Goal: Information Seeking & Learning: Learn about a topic

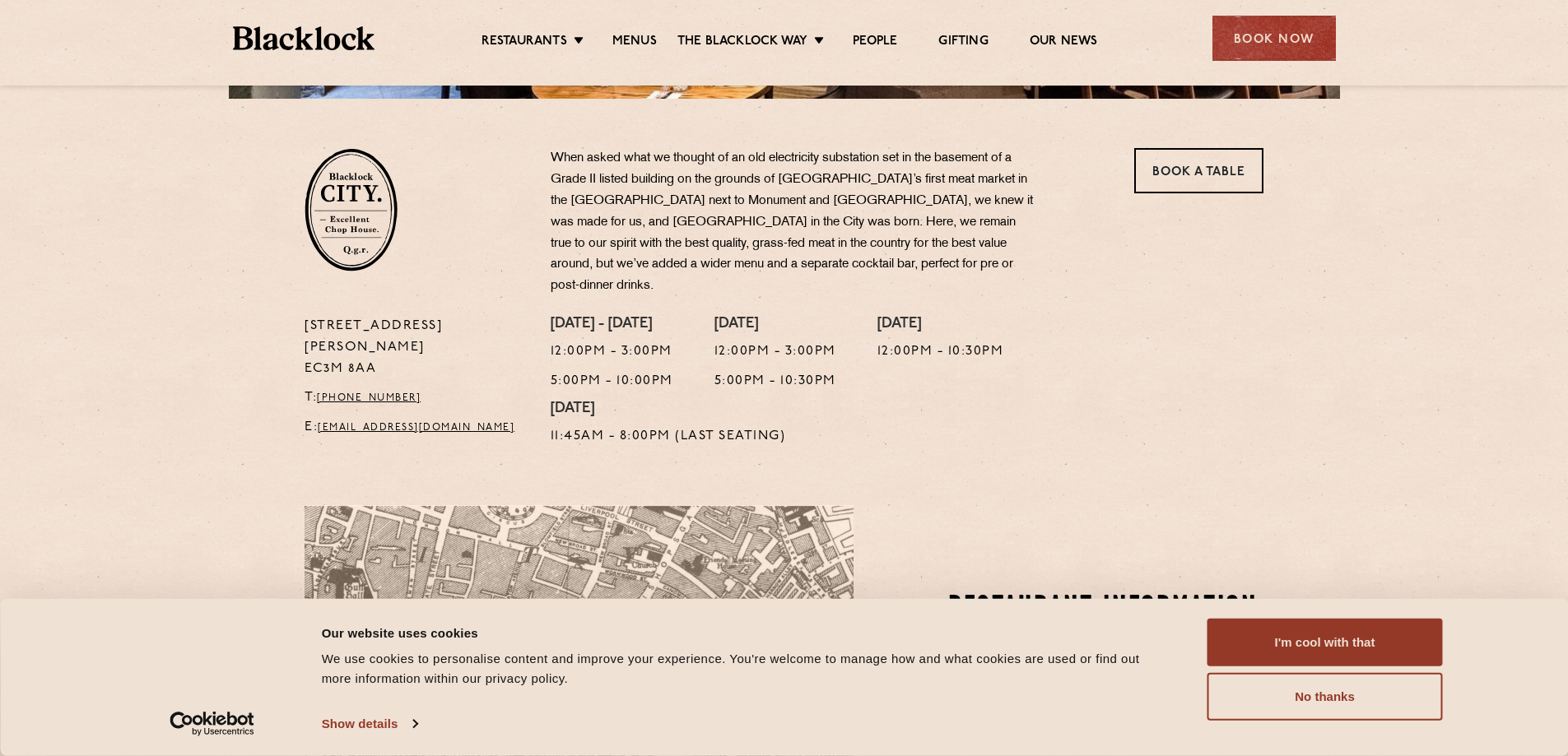
scroll to position [576, 0]
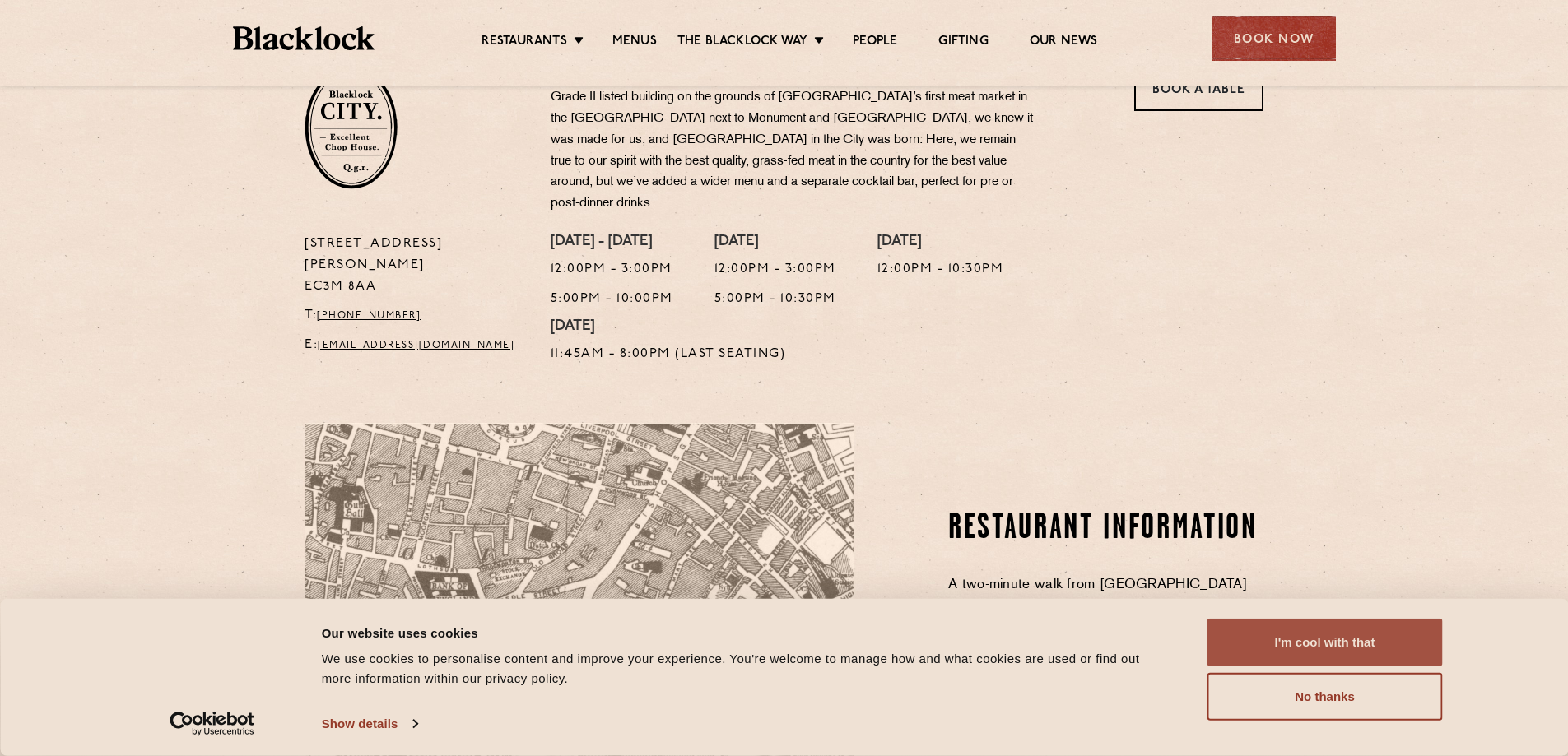
click at [1400, 633] on button "I'm cool with that" at bounding box center [1325, 642] width 236 height 47
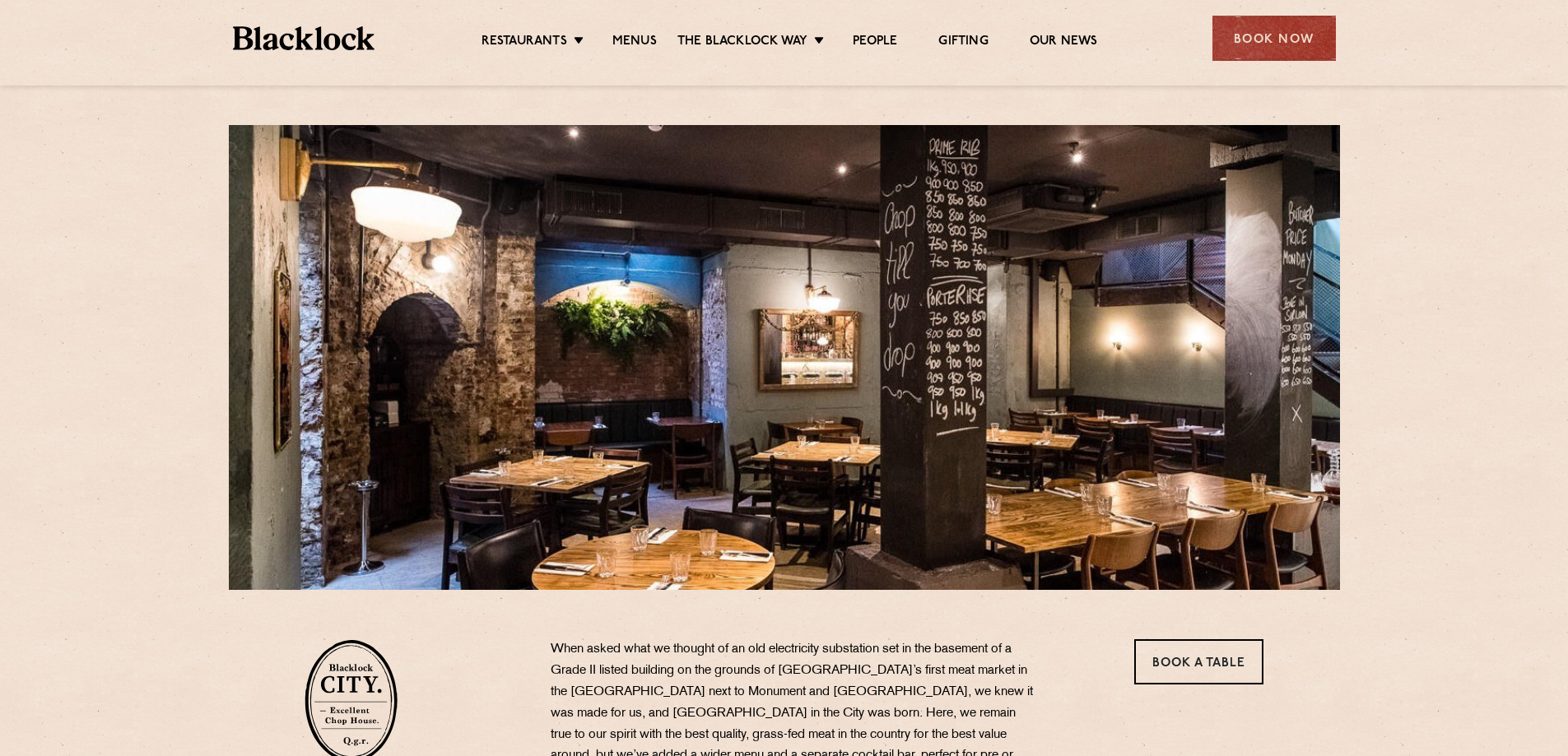
scroll to position [0, 0]
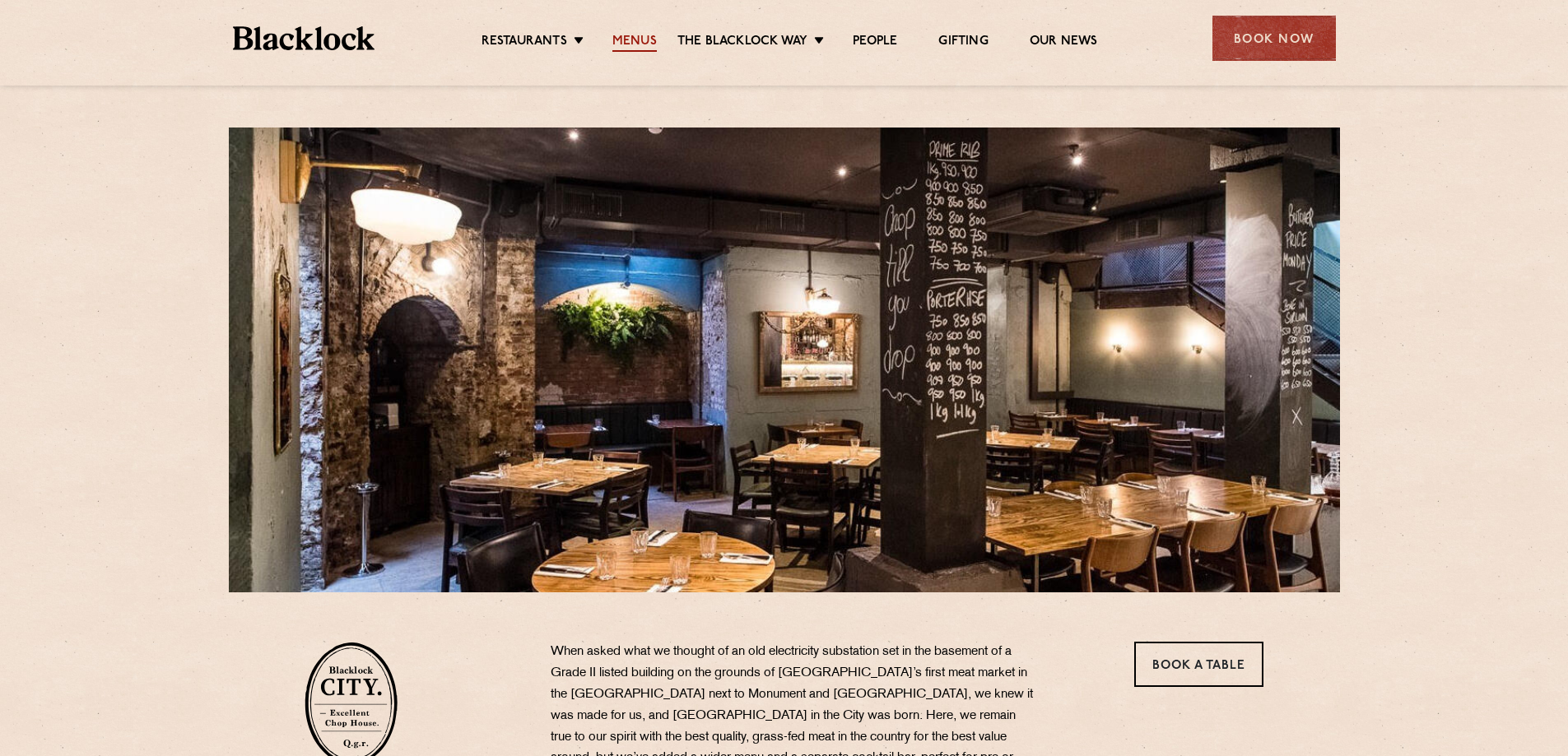
click at [627, 47] on link "Menus" at bounding box center [635, 42] width 45 height 18
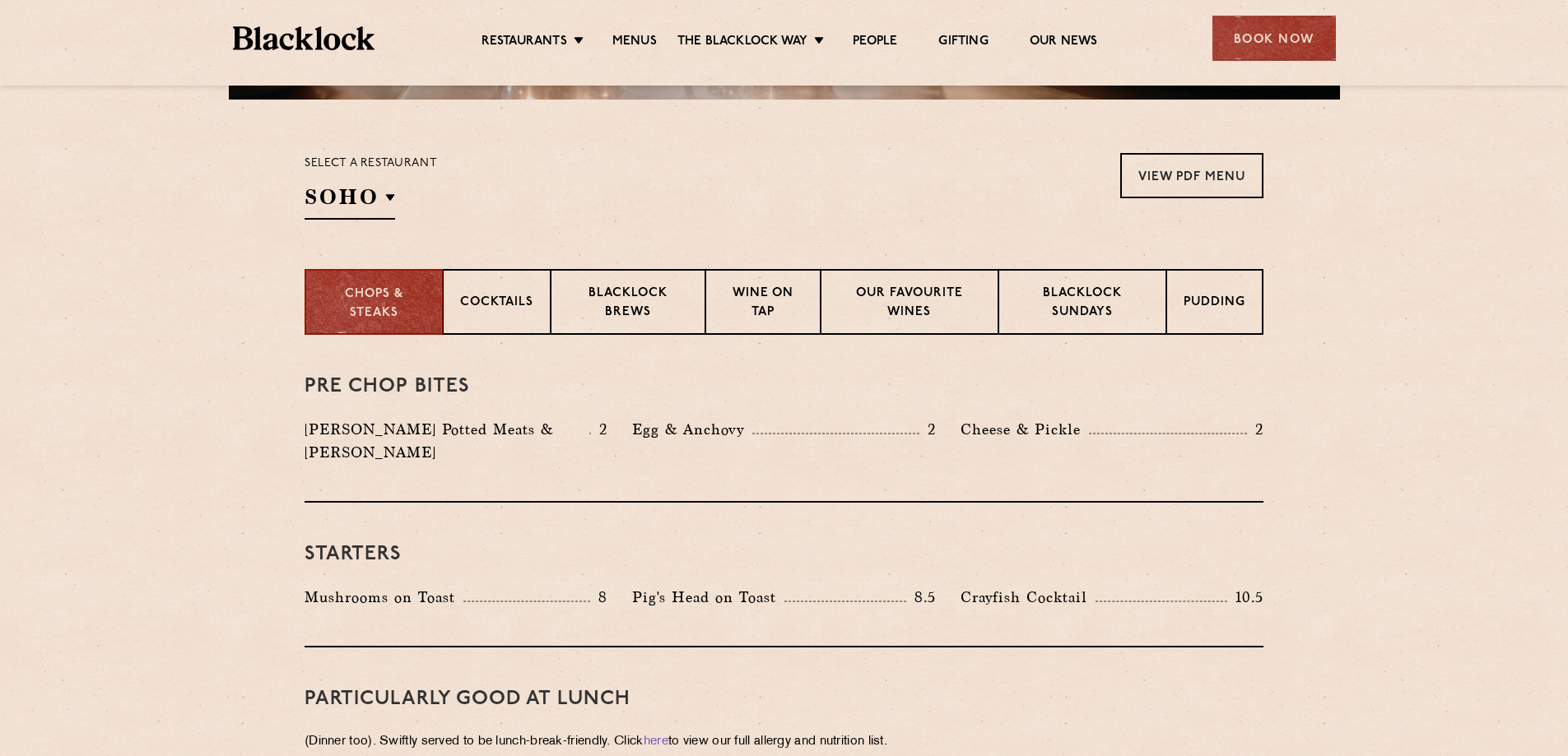
scroll to position [493, 0]
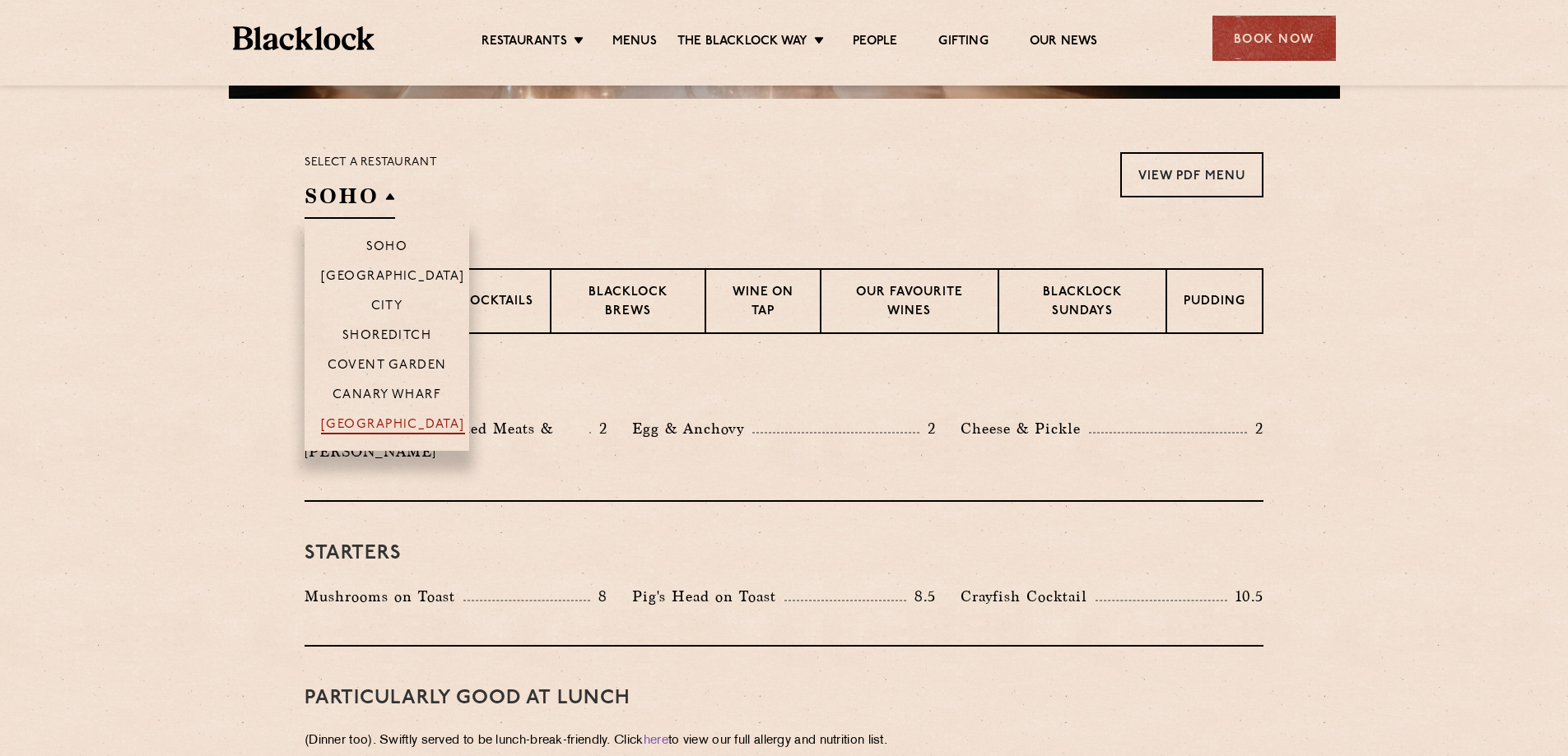
click at [415, 425] on p "[GEOGRAPHIC_DATA]" at bounding box center [393, 426] width 144 height 17
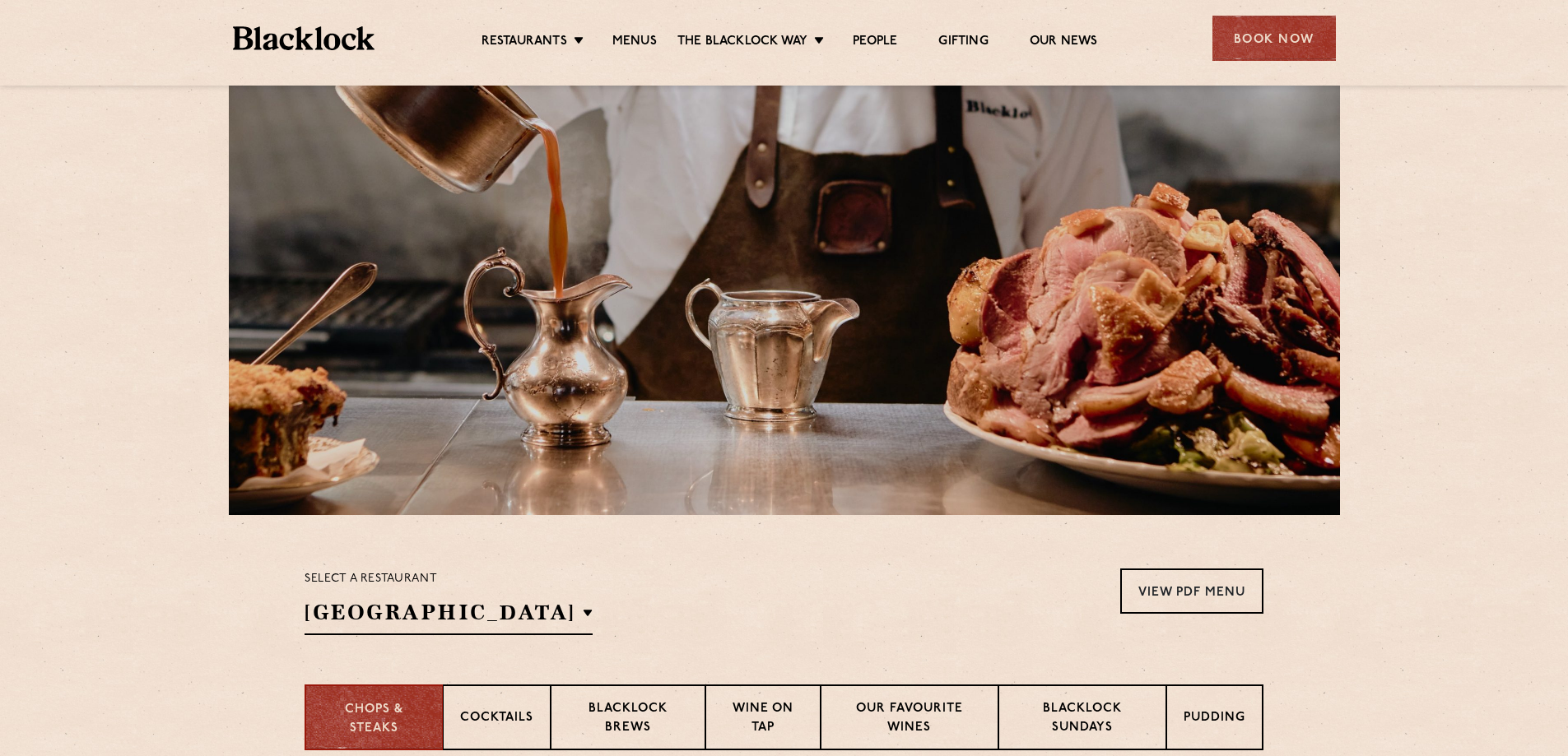
scroll to position [0, 0]
